Goal: Information Seeking & Learning: Find specific fact

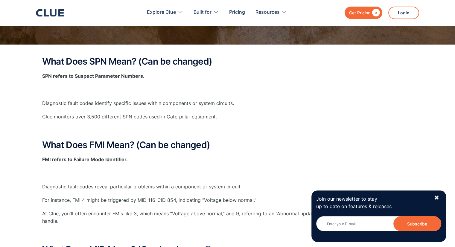
scroll to position [30, 0]
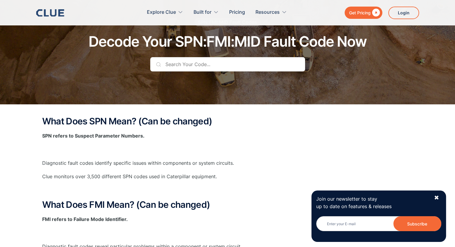
click at [184, 67] on input "text" at bounding box center [227, 64] width 155 height 14
paste input "SPN 499956: SA: 11, SPN: 499956, FMI: 31"
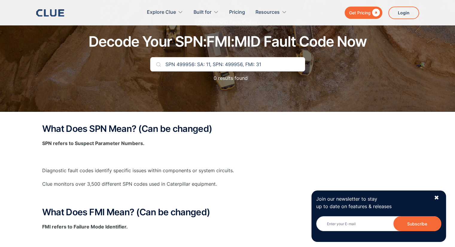
drag, startPoint x: 176, startPoint y: 65, endPoint x: 154, endPoint y: 66, distance: 21.9
click at [154, 66] on input "SPN 499956: SA: 11, SPN: 499956, FMI: 31" at bounding box center [227, 64] width 155 height 14
drag, startPoint x: 261, startPoint y: 65, endPoint x: 186, endPoint y: 64, distance: 75.7
click at [186, 64] on input "499956: SA: 11, SPN: 499956, FMI: 31" at bounding box center [227, 64] width 155 height 14
type input "499956"
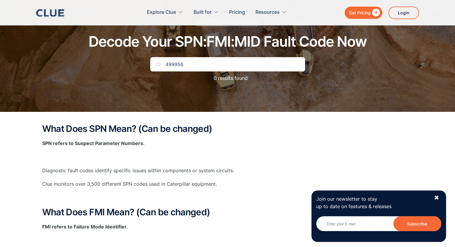
click at [159, 65] on img at bounding box center [158, 64] width 5 height 5
click at [191, 64] on input "499956" at bounding box center [227, 64] width 155 height 14
